Goal: Transaction & Acquisition: Book appointment/travel/reservation

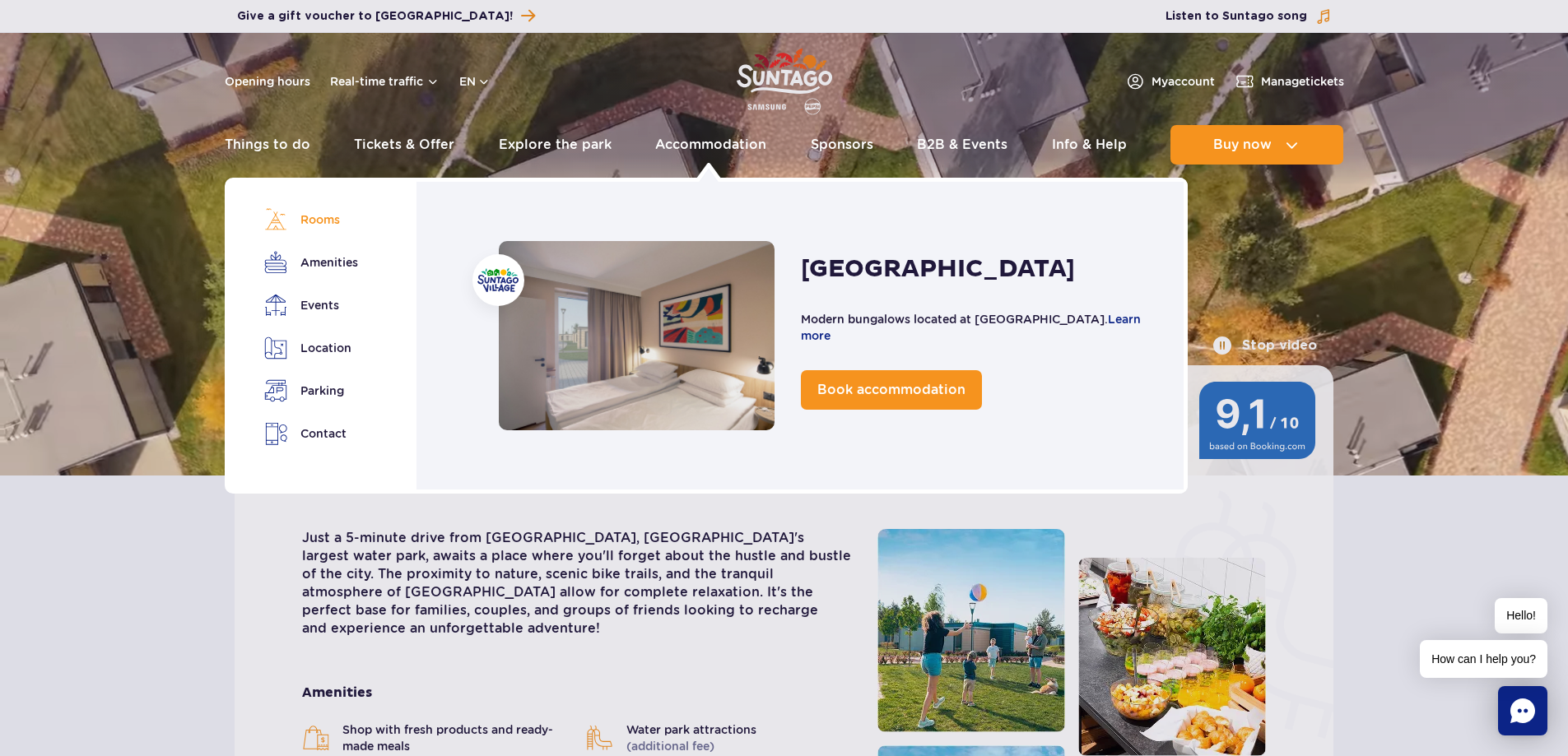
click at [320, 221] on link "Rooms" at bounding box center [310, 219] width 92 height 23
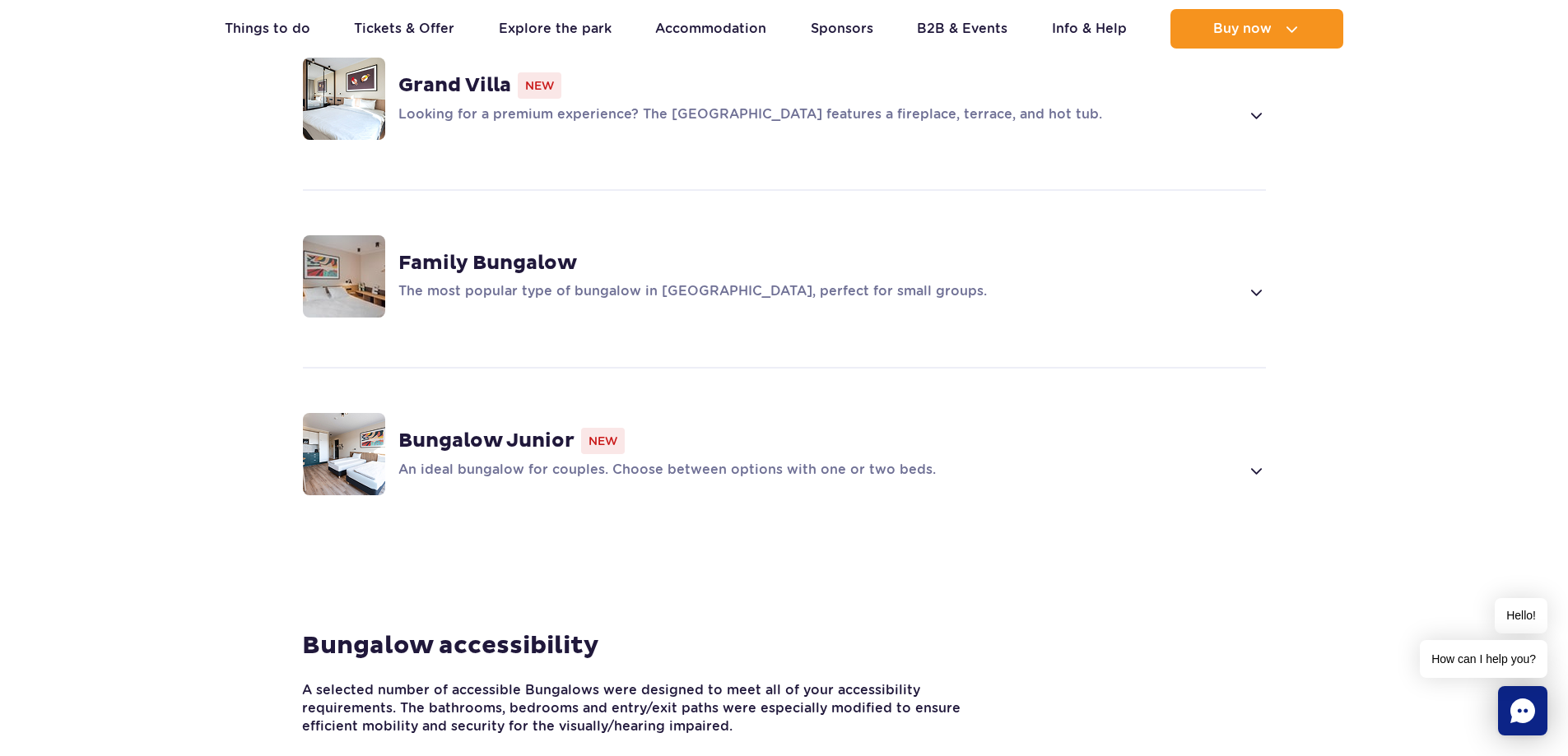
scroll to position [1358, 0]
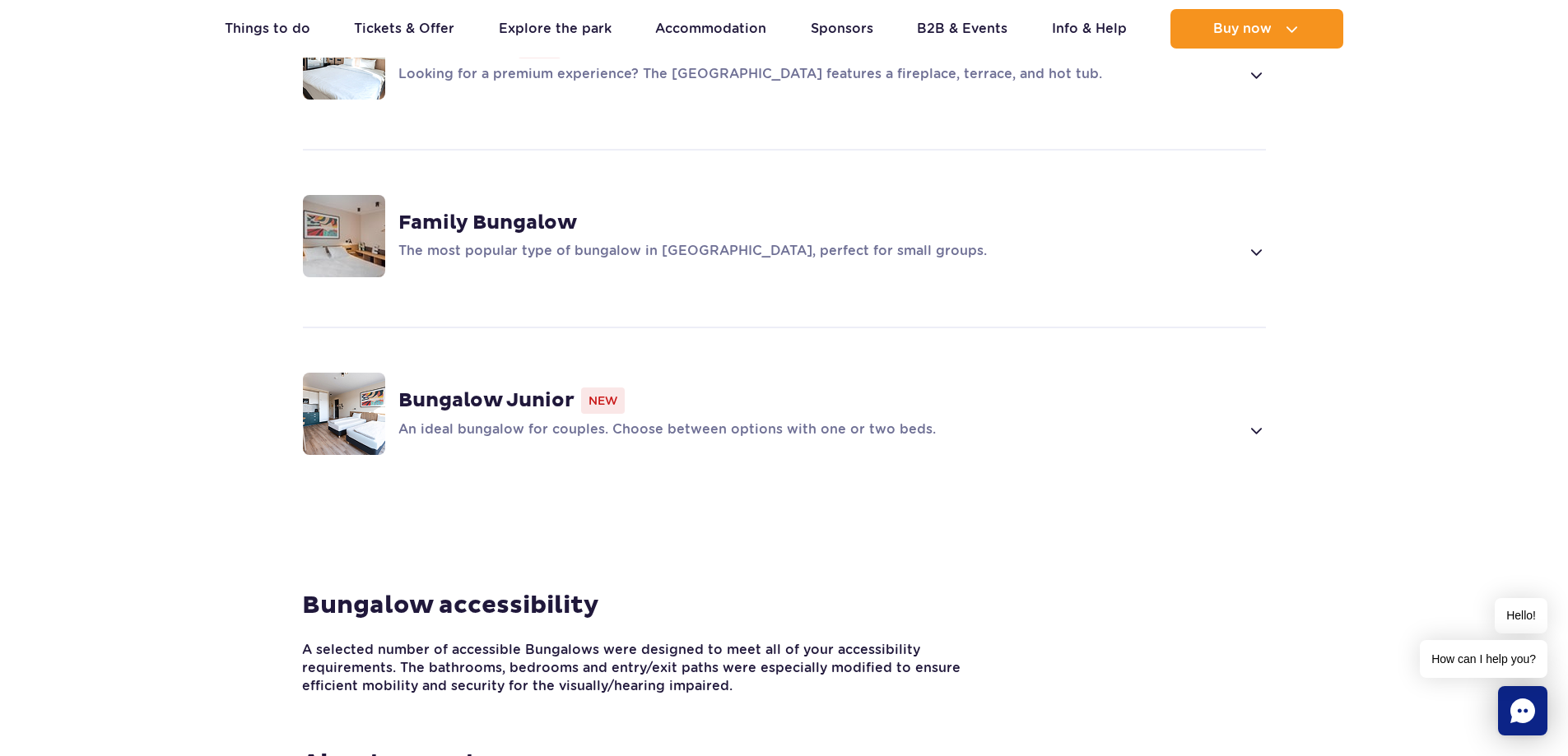
click at [1257, 420] on span at bounding box center [1255, 430] width 19 height 20
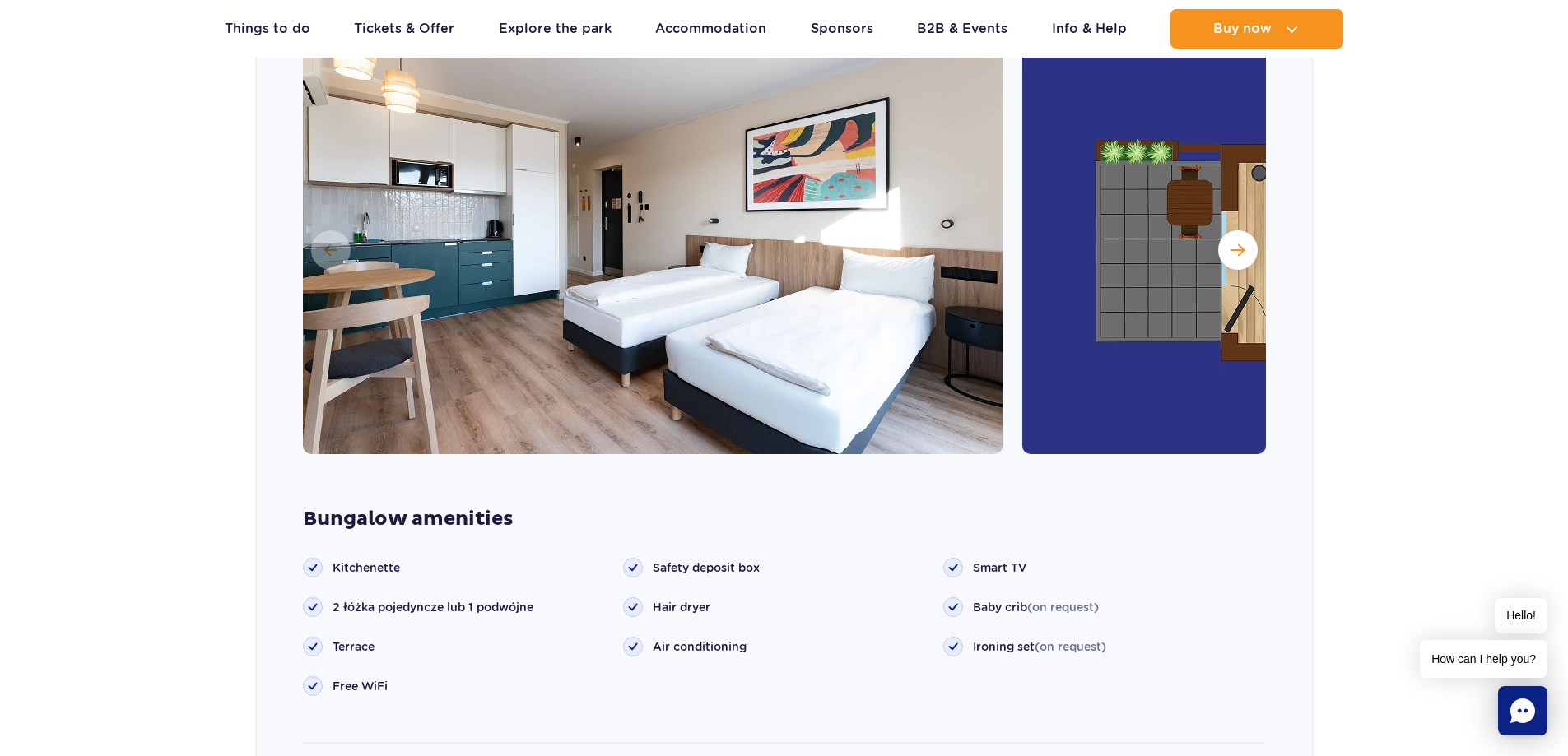
scroll to position [1888, 0]
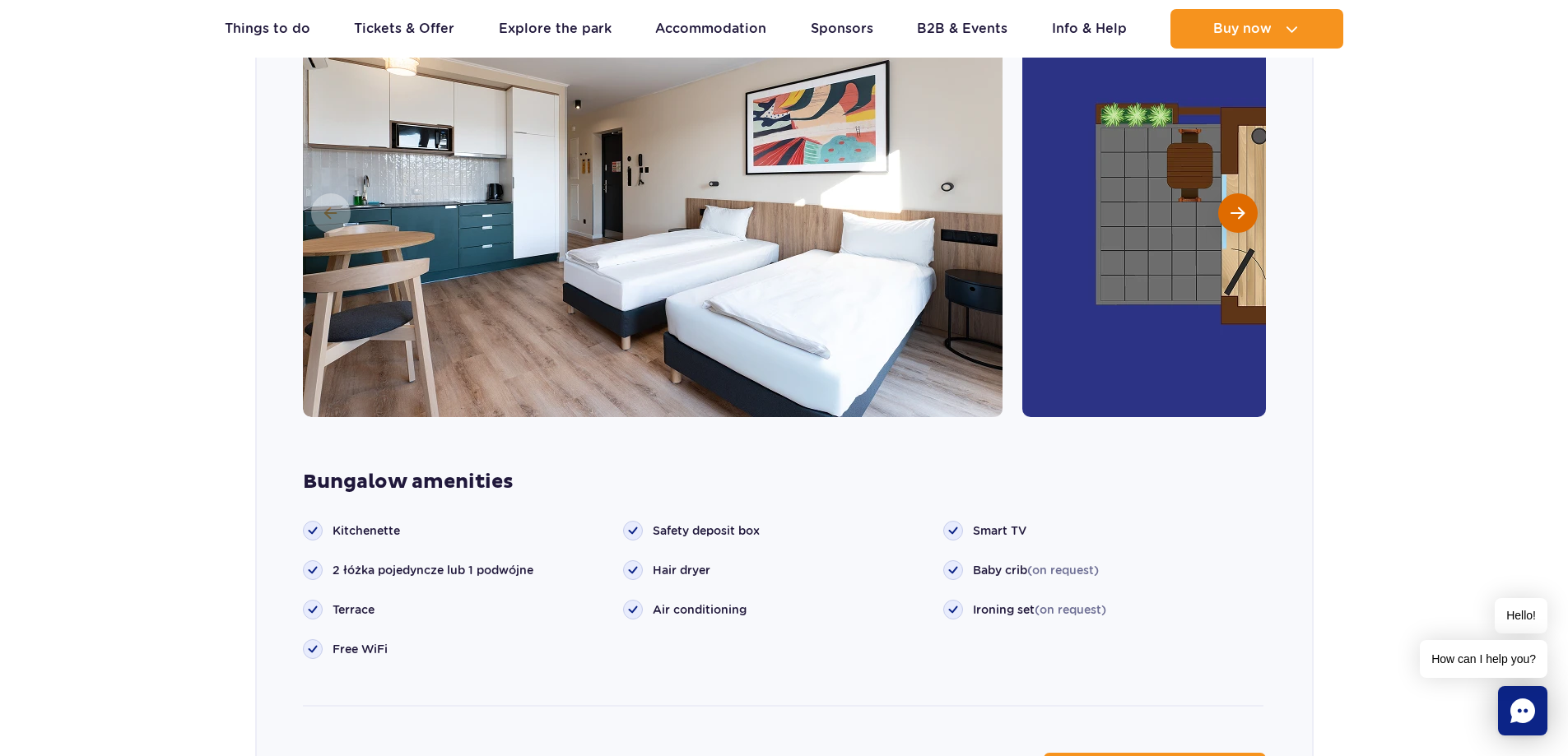
click at [1234, 205] on span "Next slide" at bounding box center [1237, 212] width 14 height 15
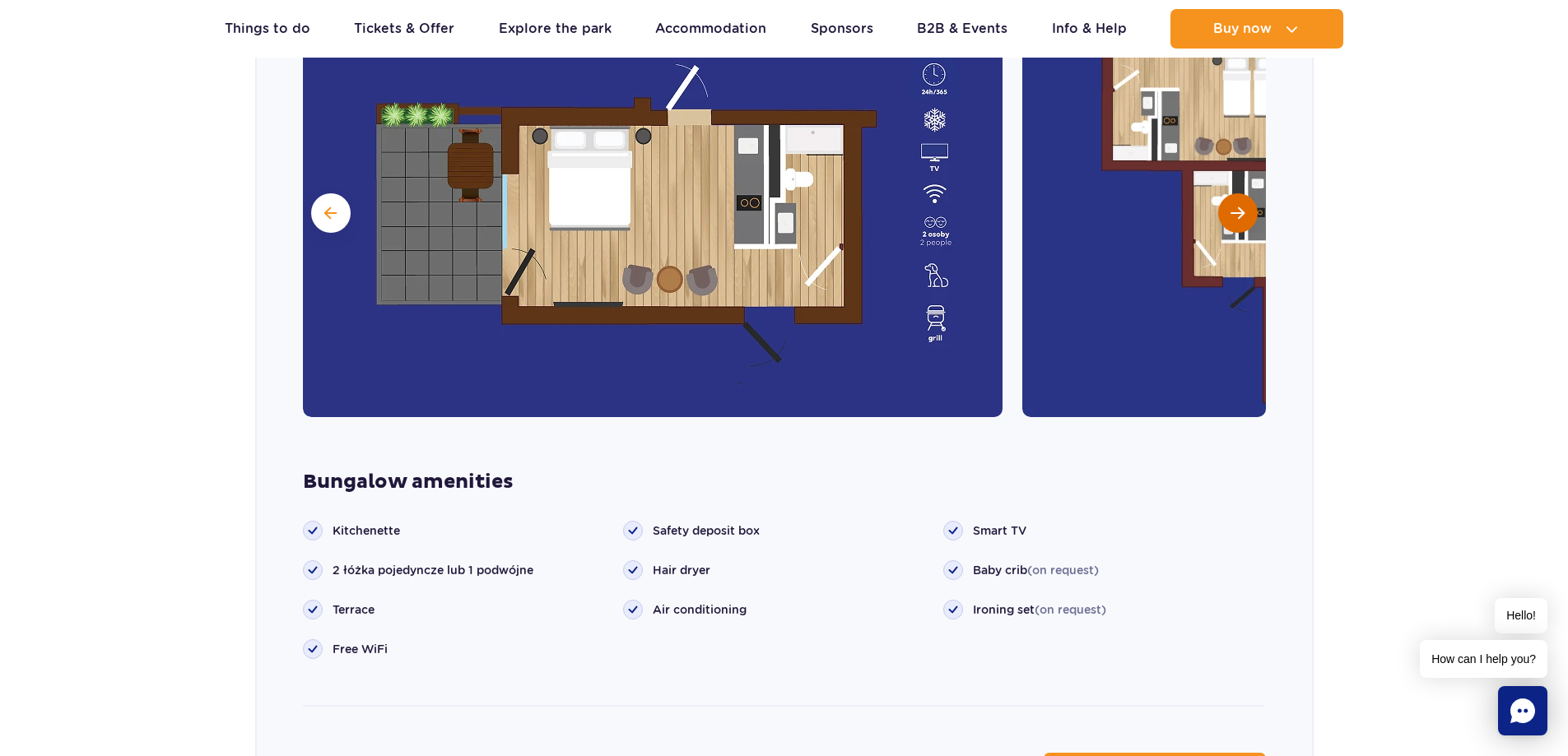
click at [1234, 205] on span "Next slide" at bounding box center [1237, 212] width 14 height 15
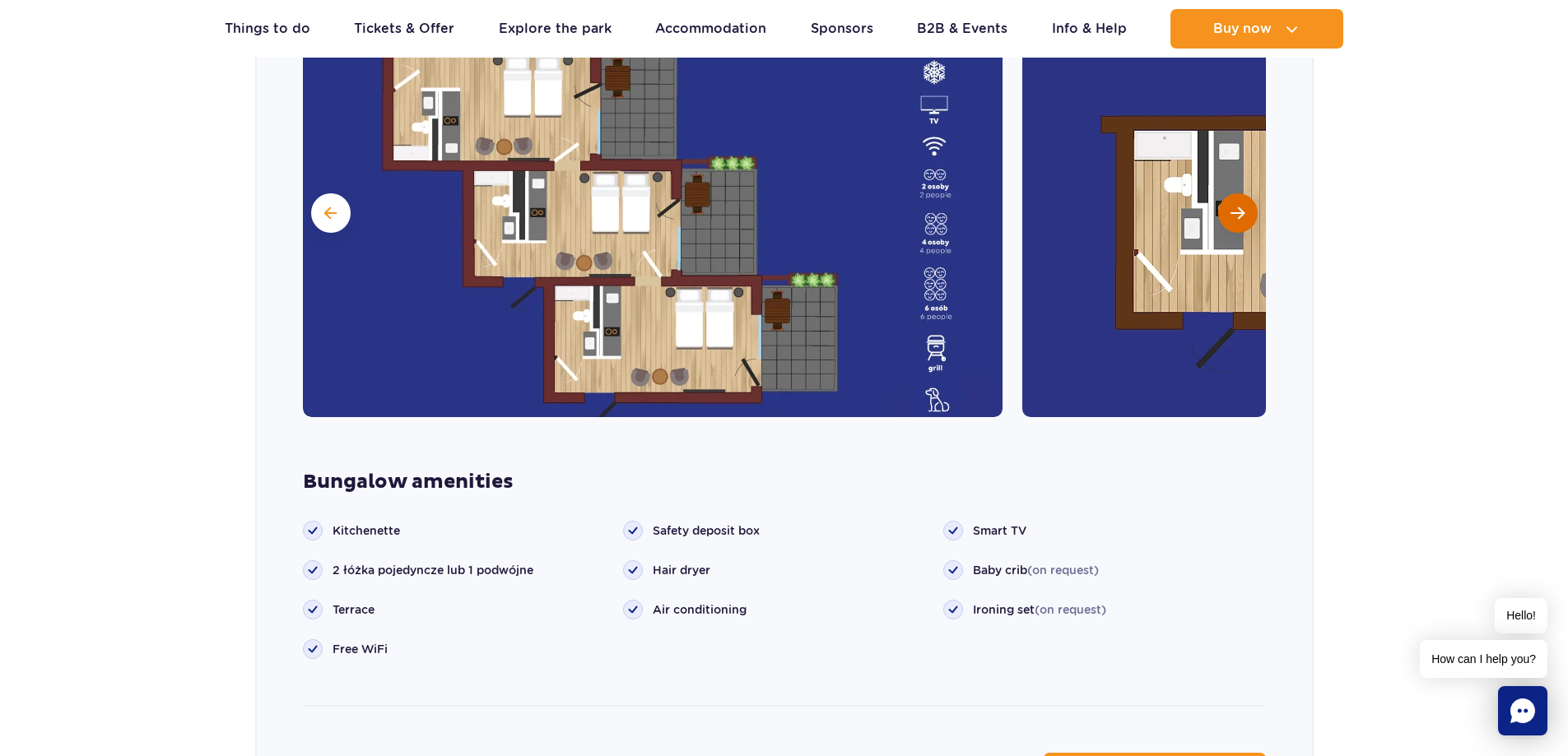
click at [1234, 205] on span "Next slide" at bounding box center [1237, 212] width 14 height 15
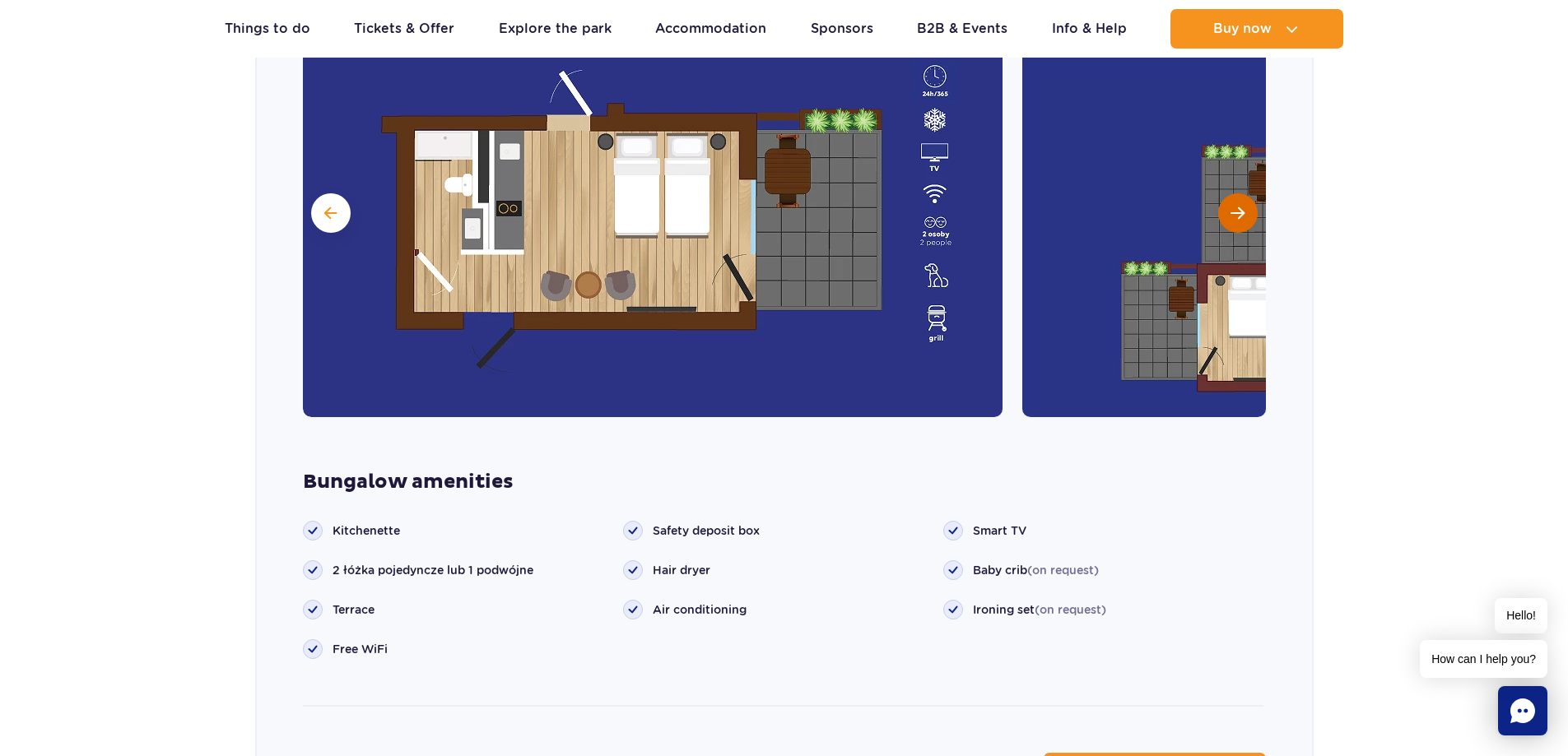
click at [1234, 205] on span "Next slide" at bounding box center [1237, 212] width 14 height 15
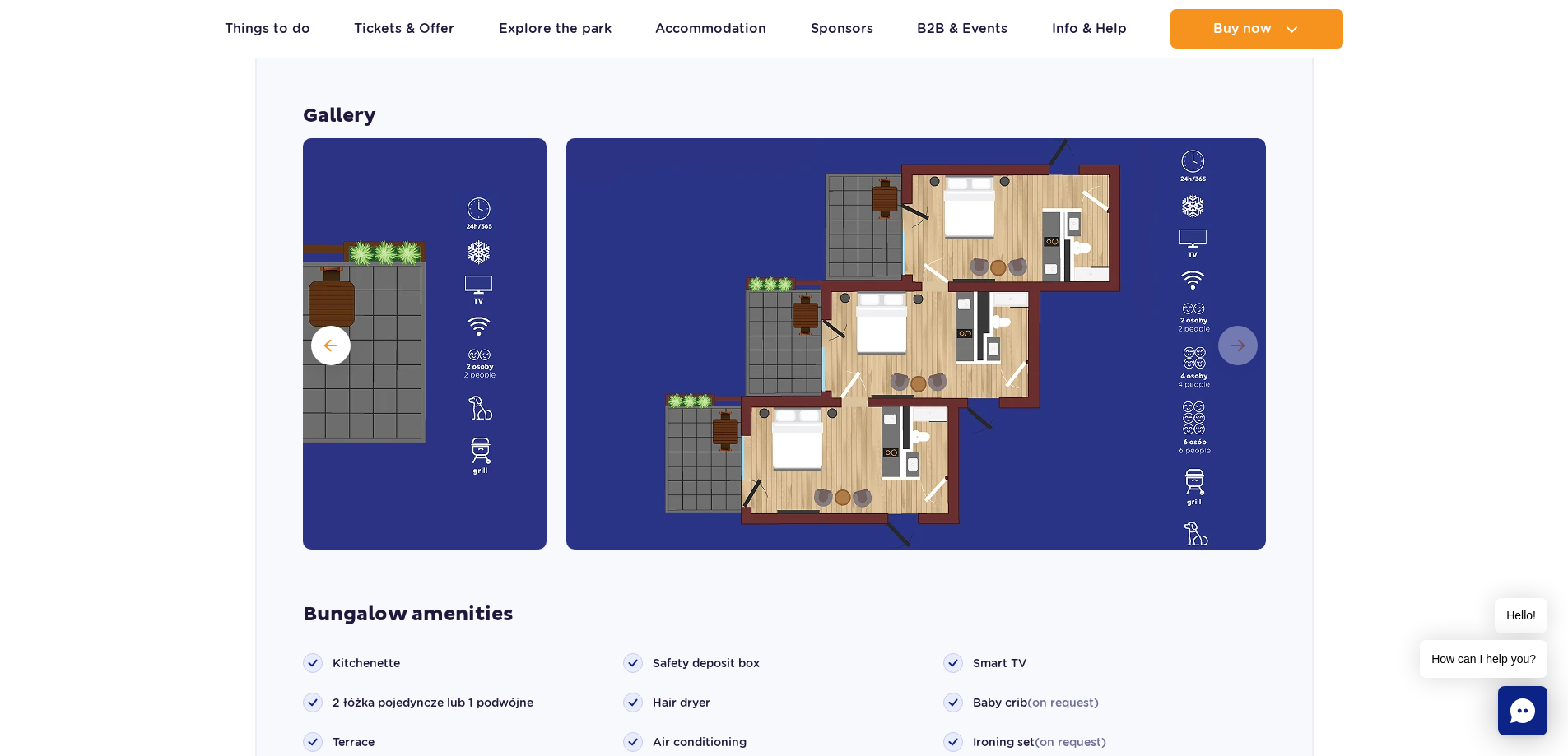
scroll to position [1641, 0]
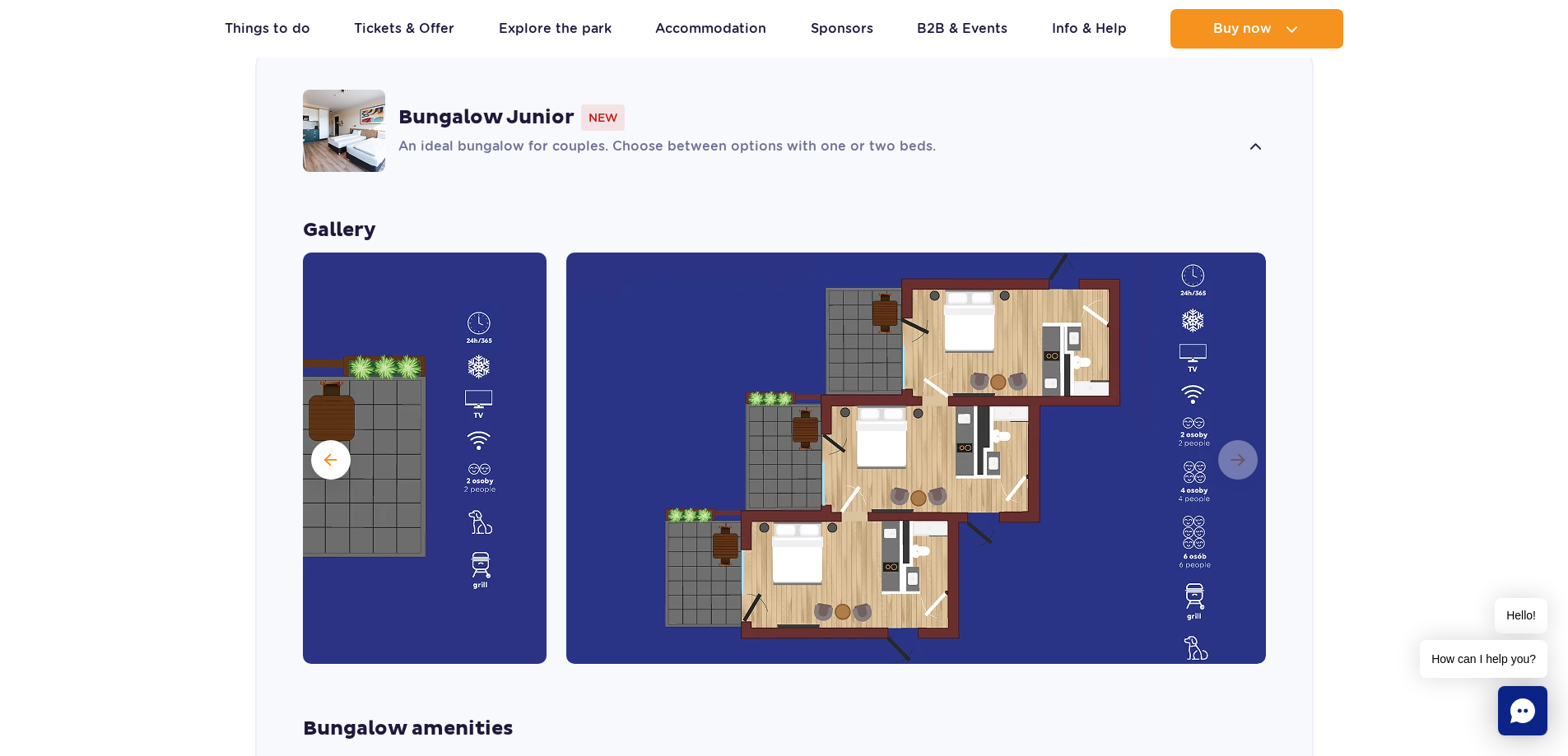
click at [1234, 432] on img at bounding box center [916, 458] width 699 height 412
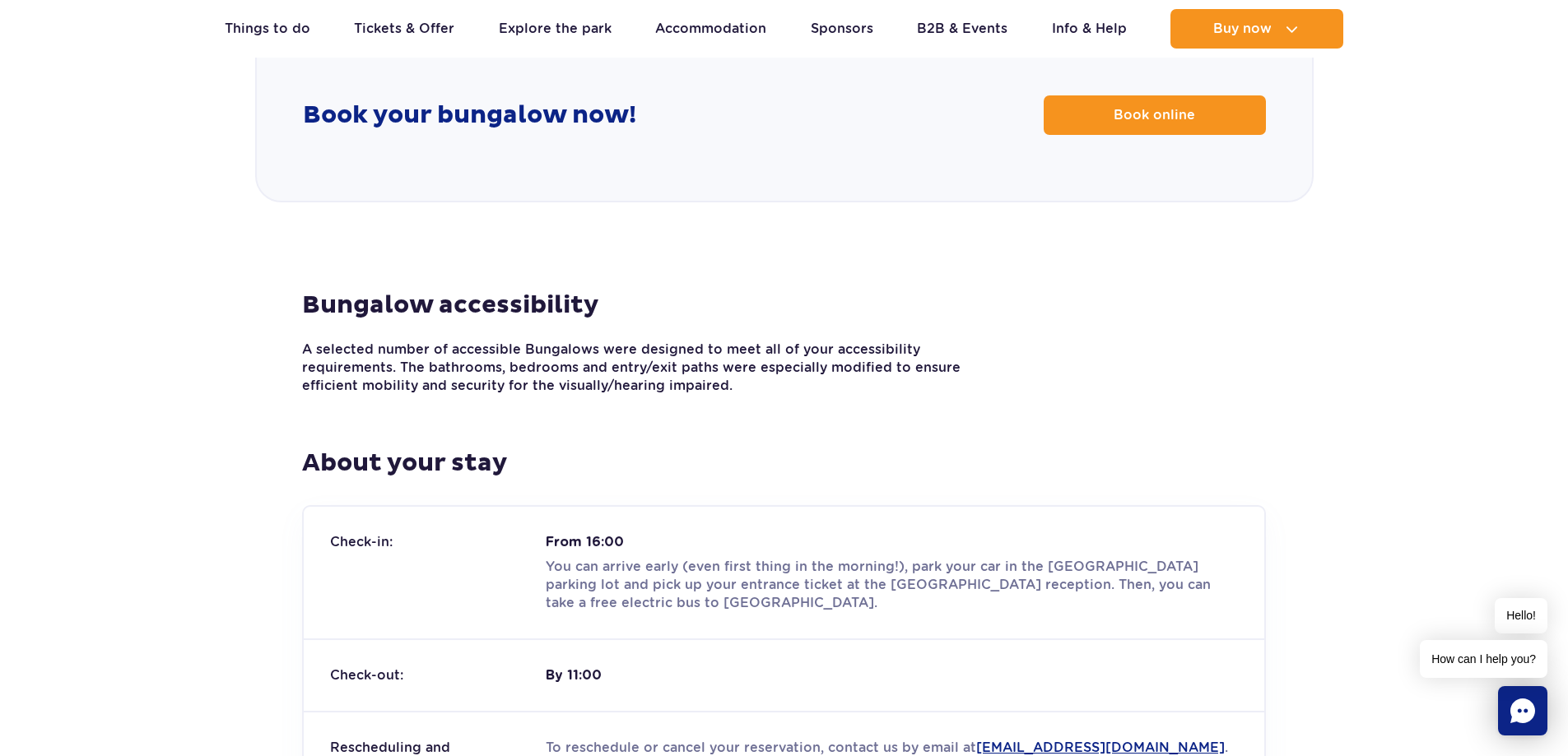
scroll to position [2382, 0]
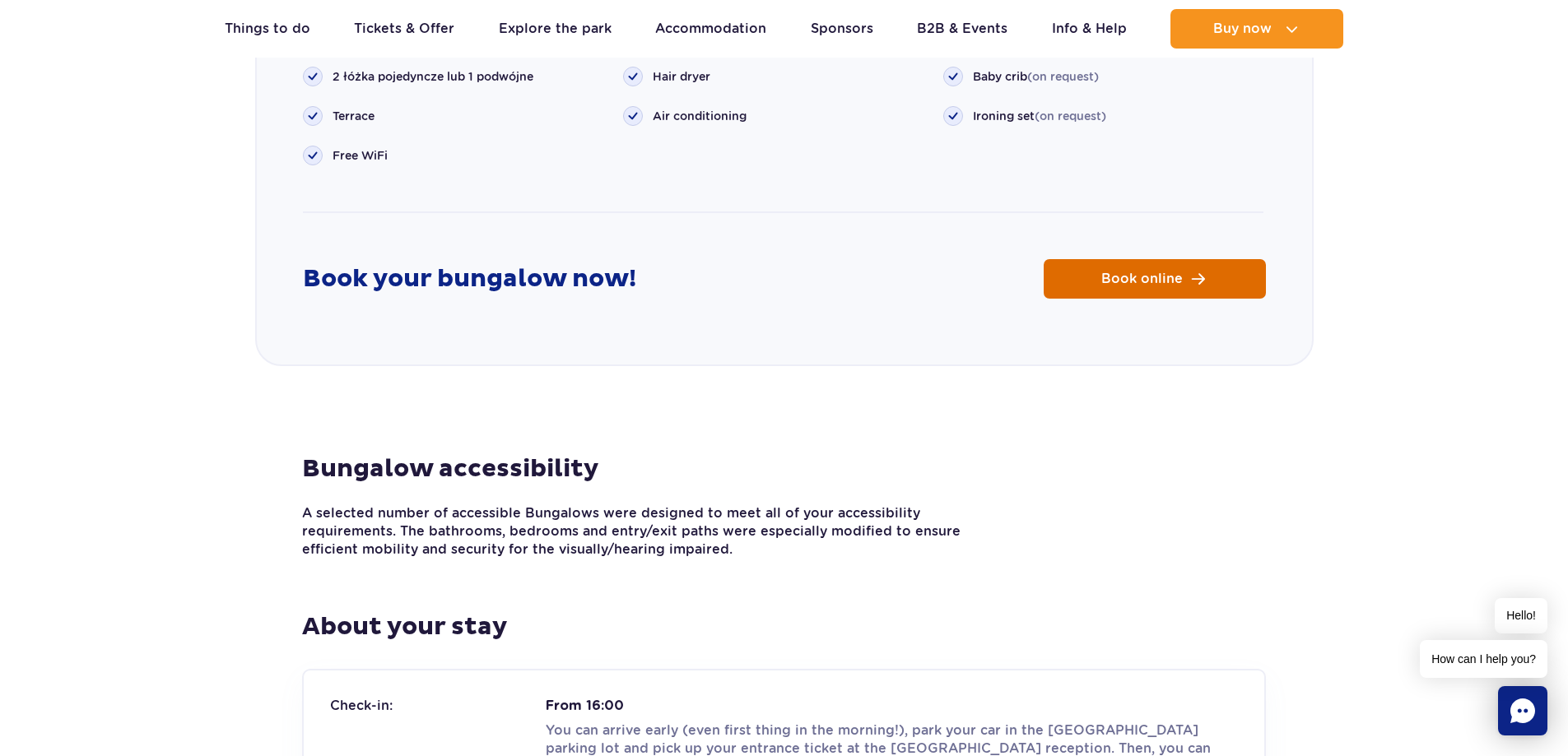
click at [1184, 259] on link "Book online" at bounding box center [1154, 279] width 222 height 40
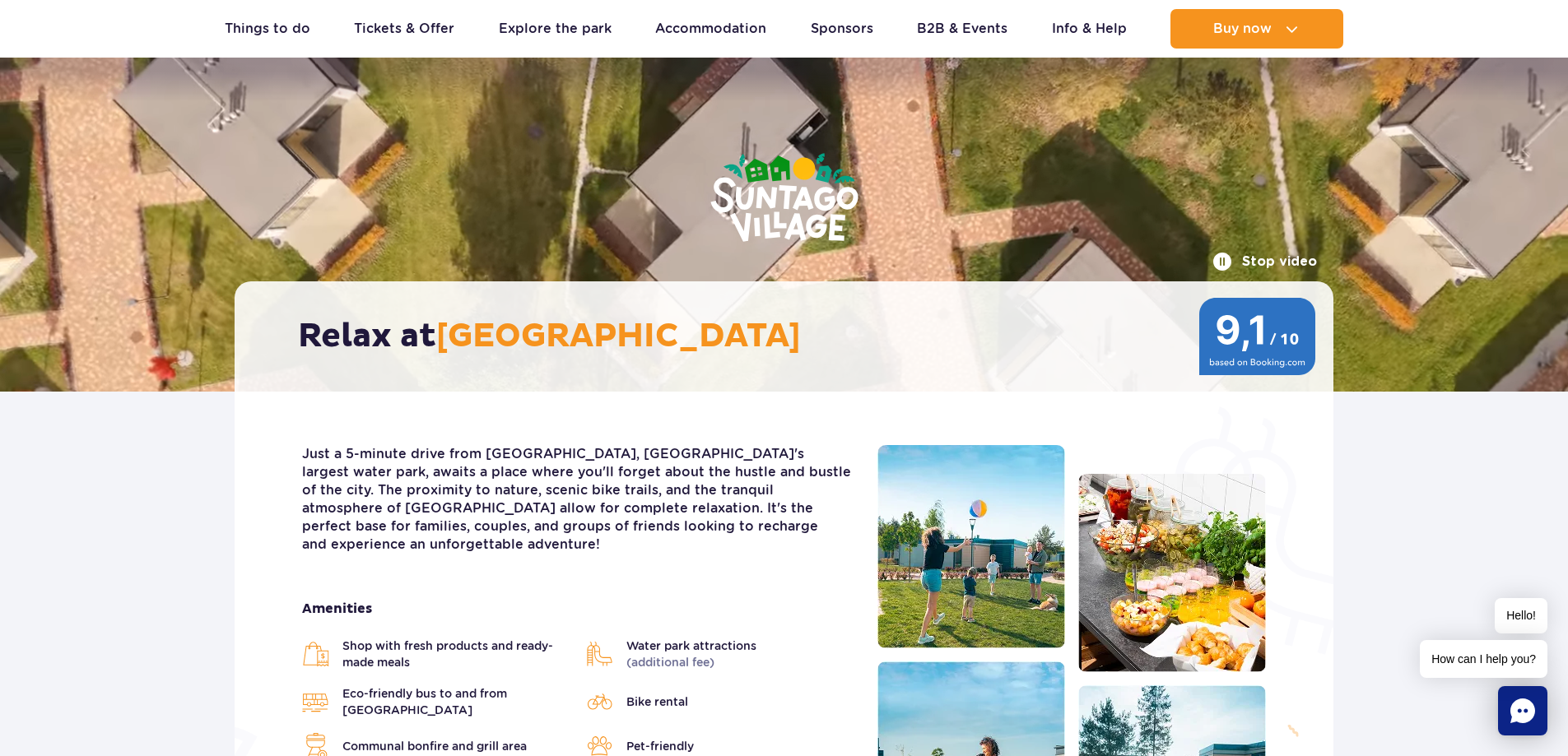
scroll to position [0, 0]
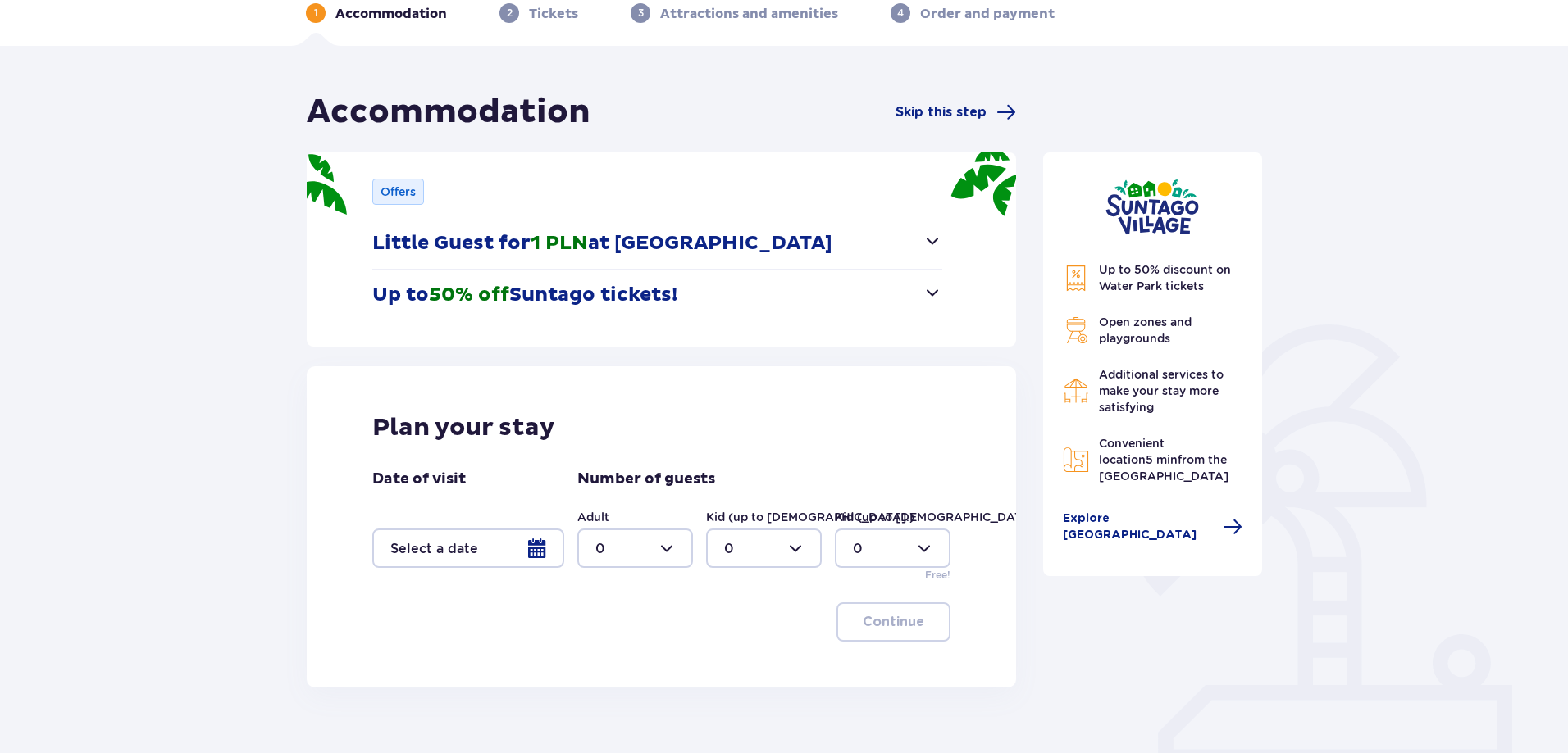
scroll to position [164, 0]
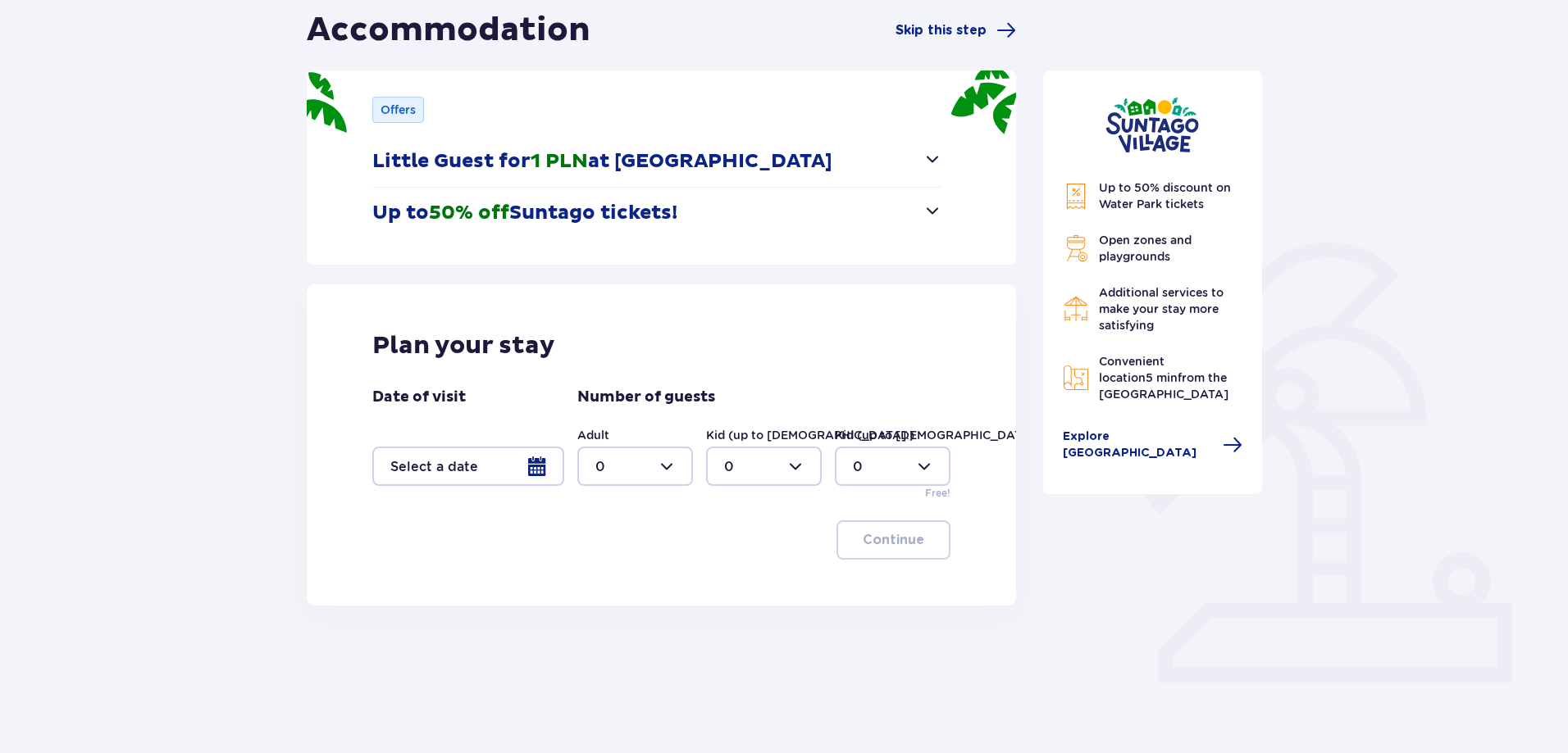
click at [538, 466] on div at bounding box center [468, 467] width 192 height 40
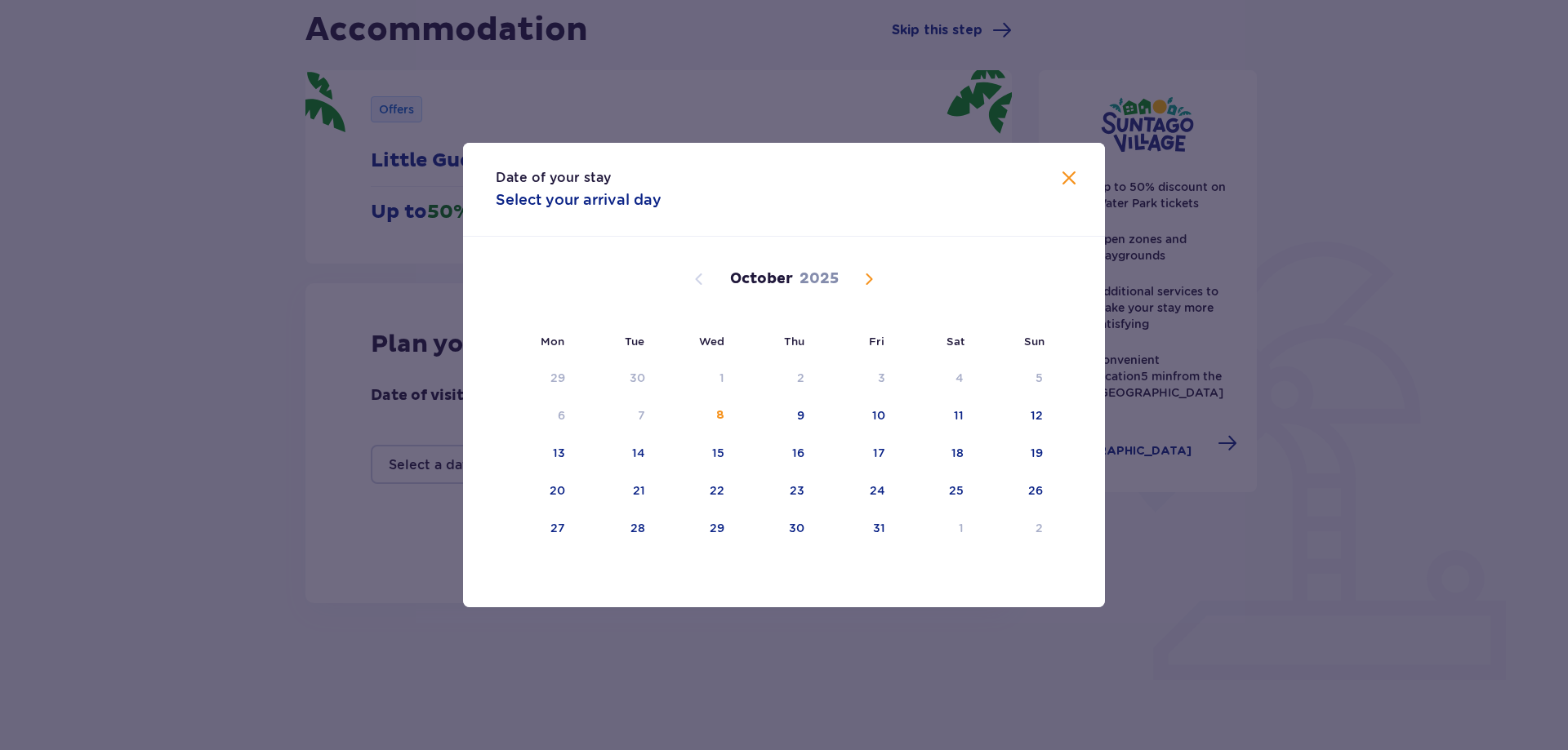
click at [870, 279] on span "Next month" at bounding box center [868, 279] width 20 height 20
click at [872, 279] on span "Next month" at bounding box center [868, 279] width 20 height 20
click at [873, 420] on div "9" at bounding box center [854, 416] width 80 height 36
click at [1036, 412] on div "11" at bounding box center [1037, 415] width 9 height 16
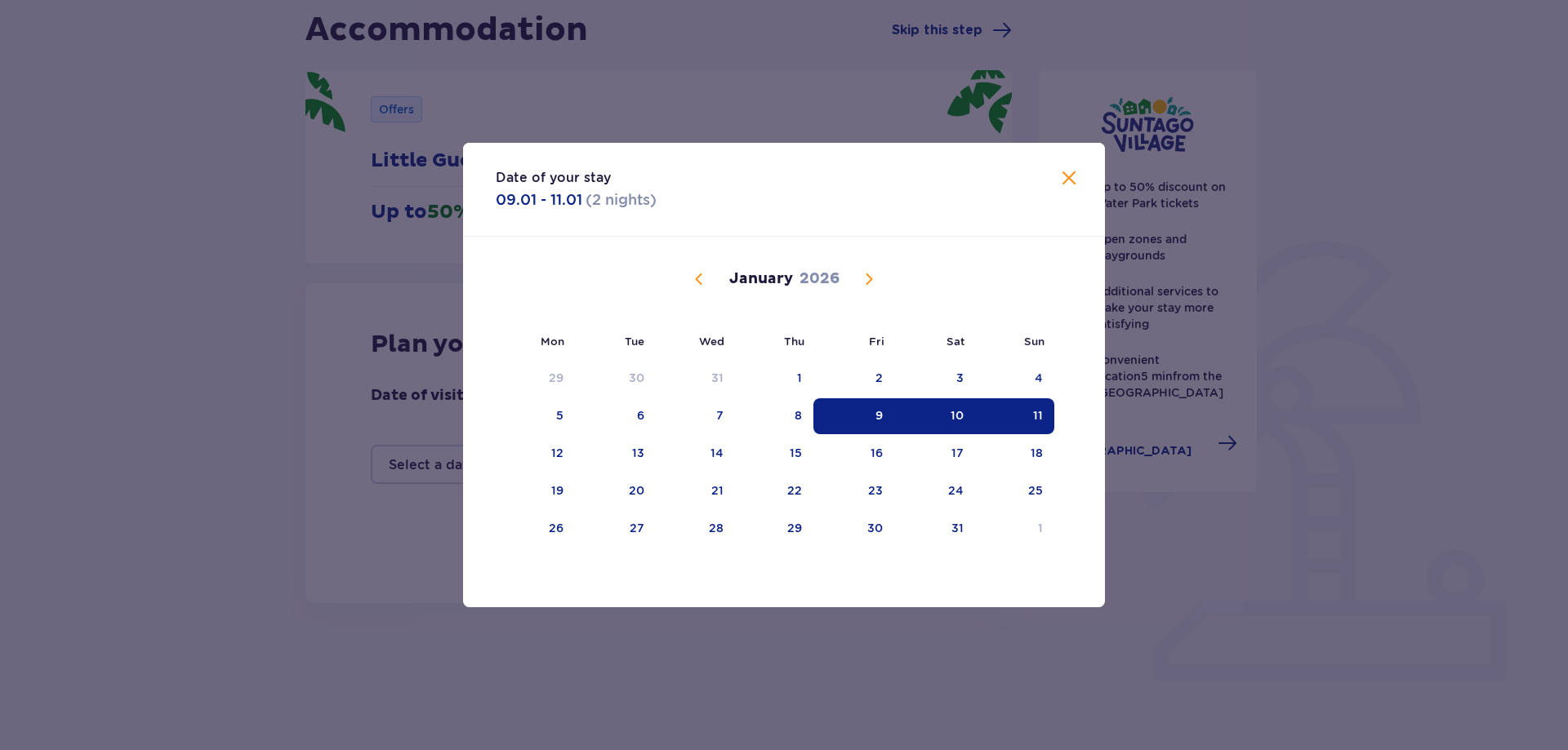
type input "09.01.26 - 11.01.26"
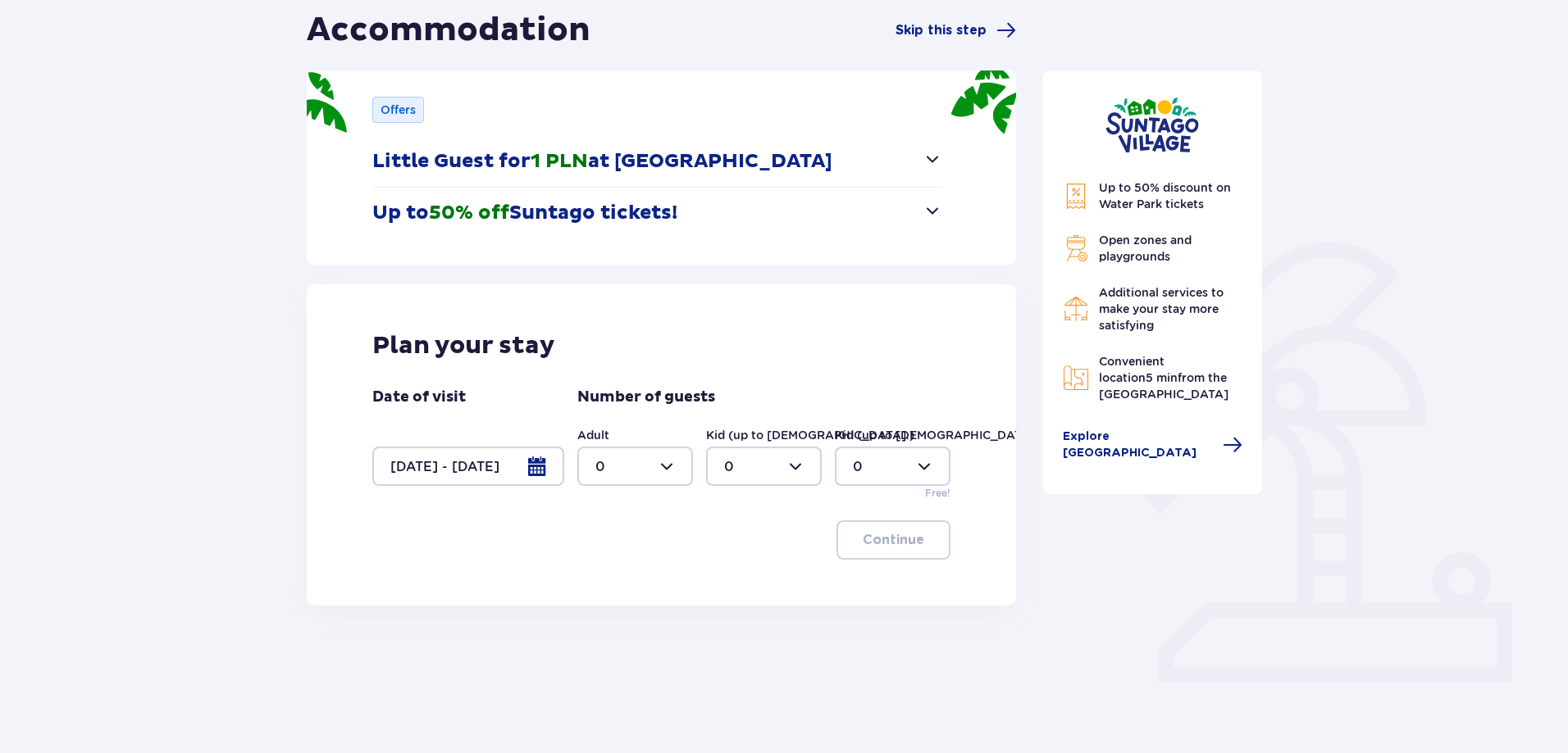
click at [671, 477] on div at bounding box center [635, 467] width 115 height 40
click at [606, 577] on div "2" at bounding box center [635, 585] width 79 height 18
type input "2"
click at [906, 540] on p "Continue" at bounding box center [894, 540] width 62 height 18
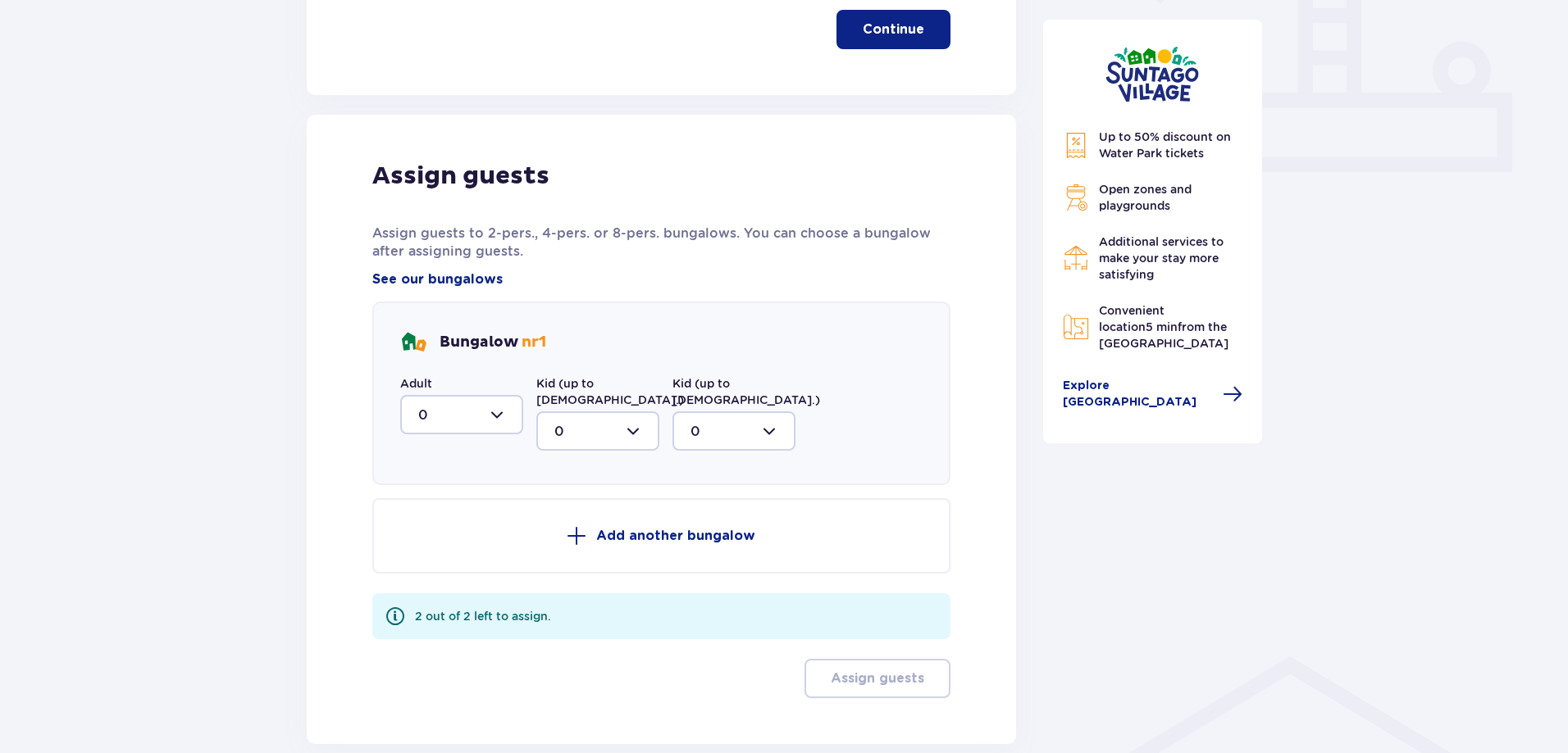
scroll to position [747, 0]
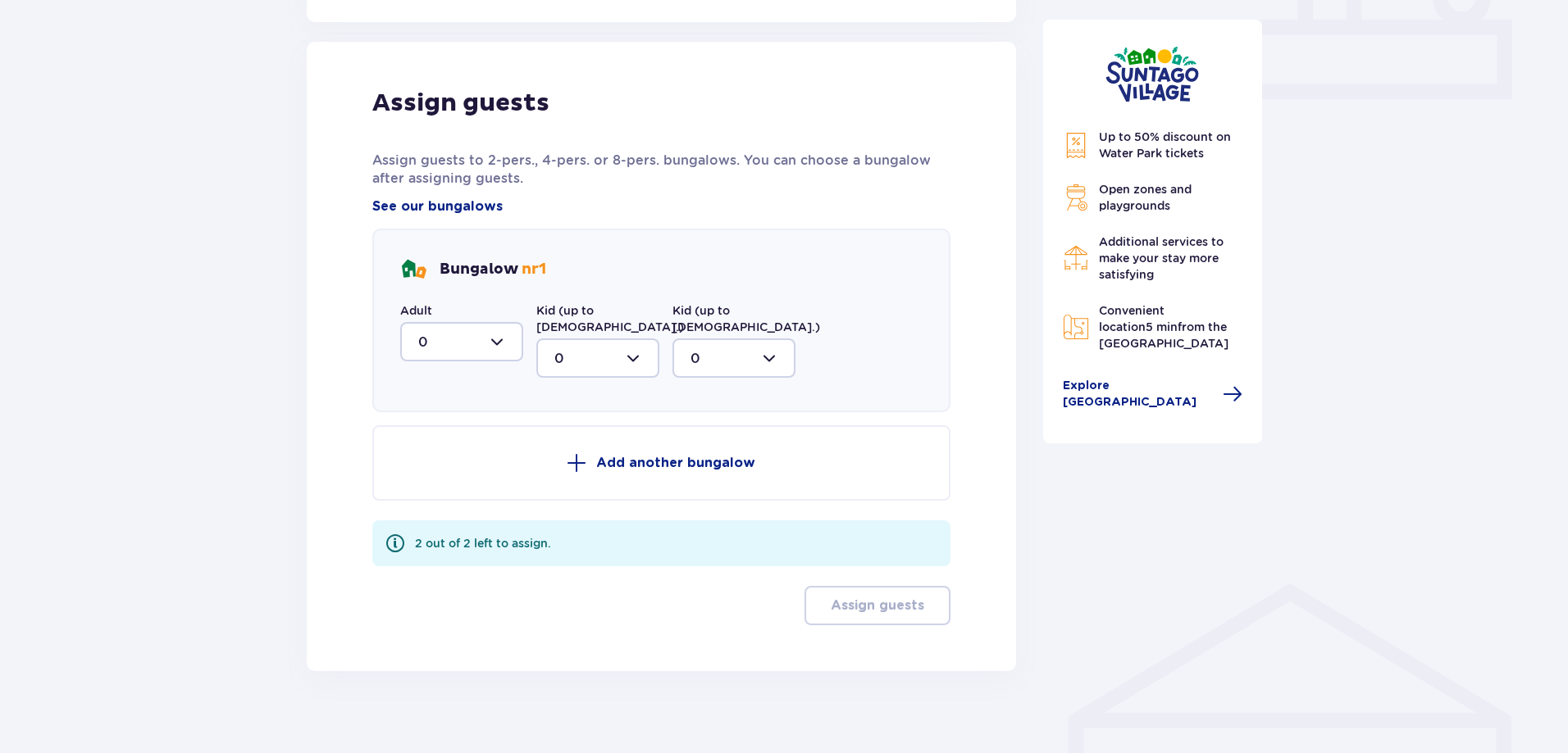
click at [497, 343] on div at bounding box center [461, 342] width 123 height 40
click at [420, 464] on p "2" at bounding box center [422, 460] width 9 height 18
type input "2"
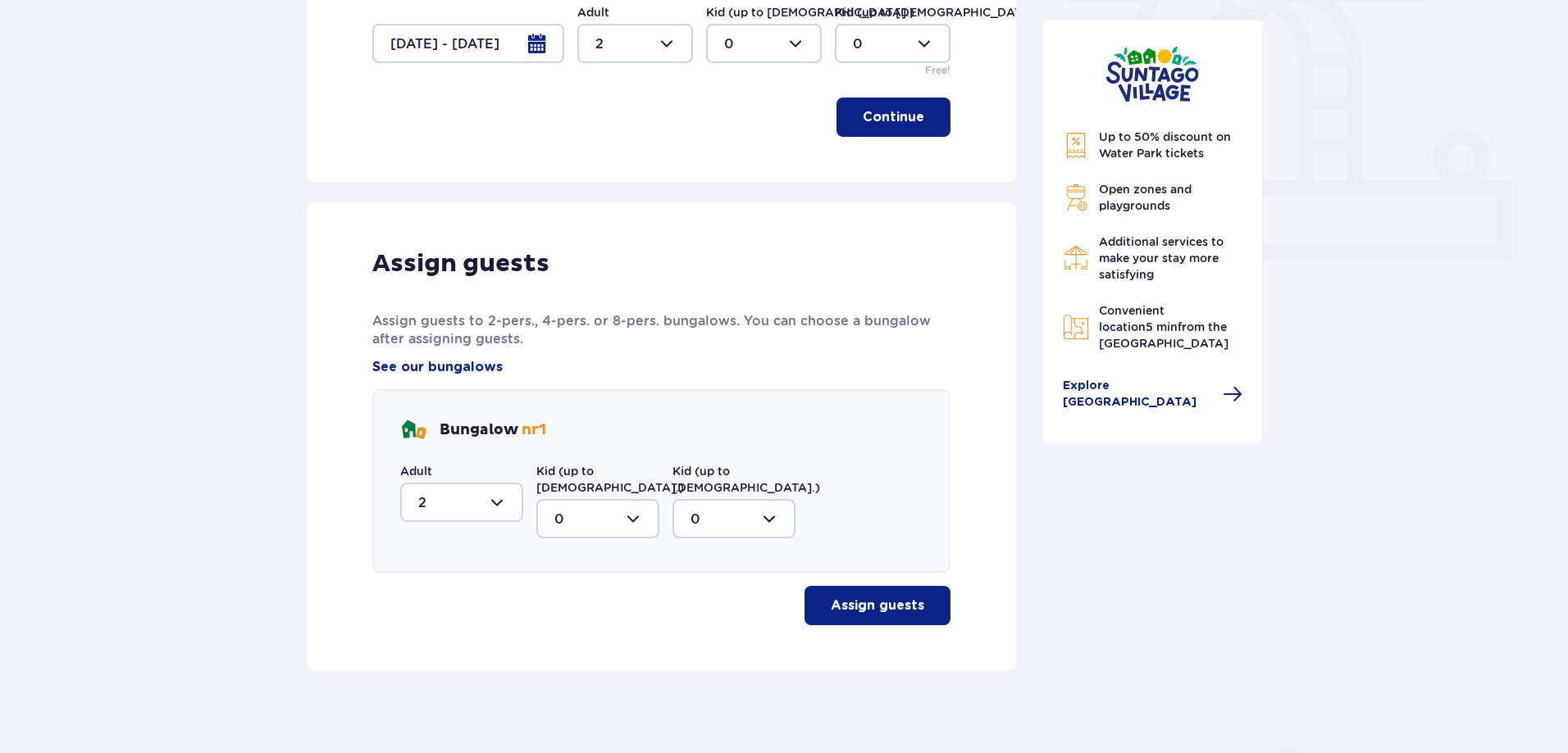
click at [879, 597] on p "Assign guests" at bounding box center [877, 605] width 94 height 18
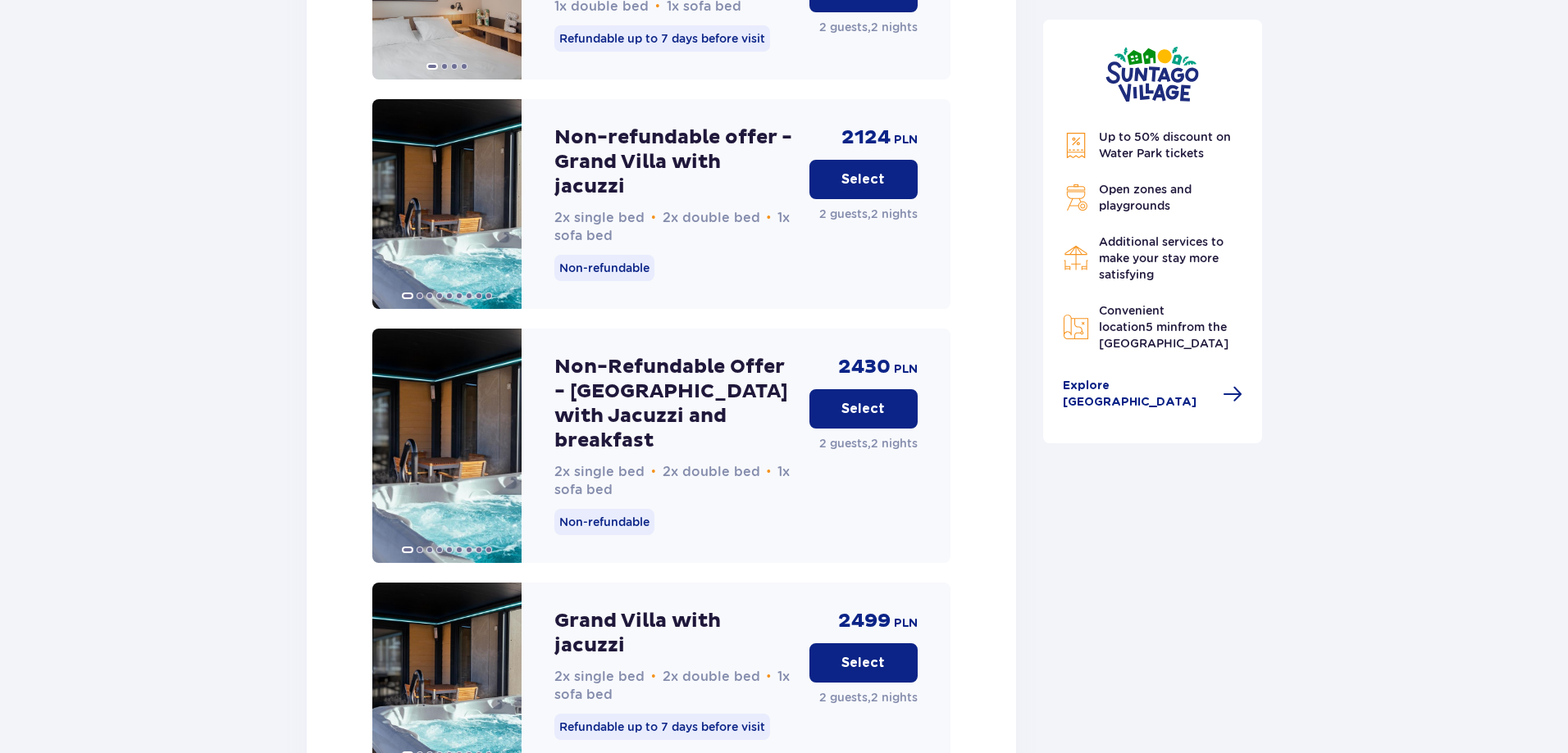
scroll to position [4520, 0]
